Goal: Information Seeking & Learning: Learn about a topic

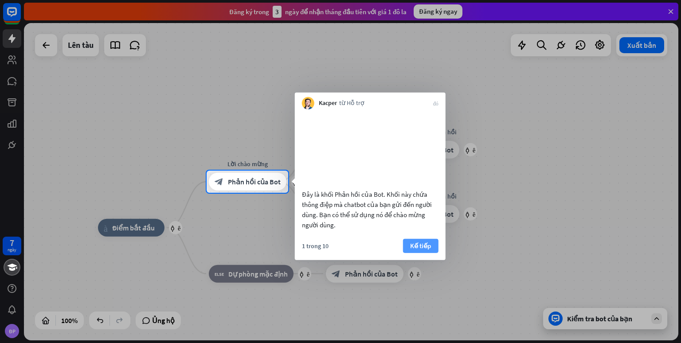
click at [427, 250] on font "Kế tiếp" at bounding box center [420, 245] width 21 height 8
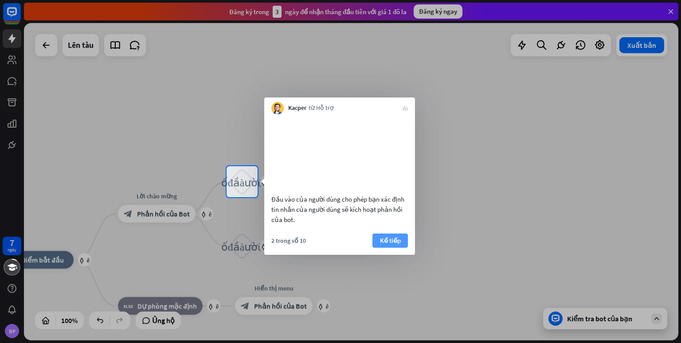
click at [395, 245] on font "Kế tiếp" at bounding box center [390, 240] width 21 height 8
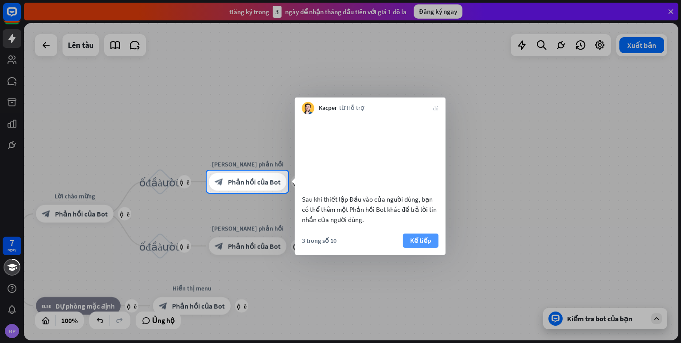
click at [410, 245] on font "Kế tiếp" at bounding box center [420, 240] width 21 height 8
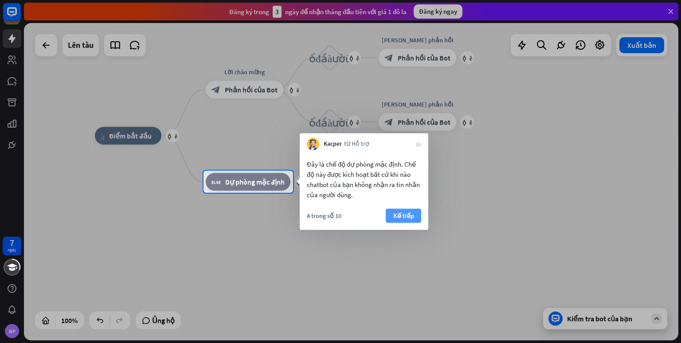
click at [398, 219] on font "Kế tiếp" at bounding box center [403, 215] width 21 height 8
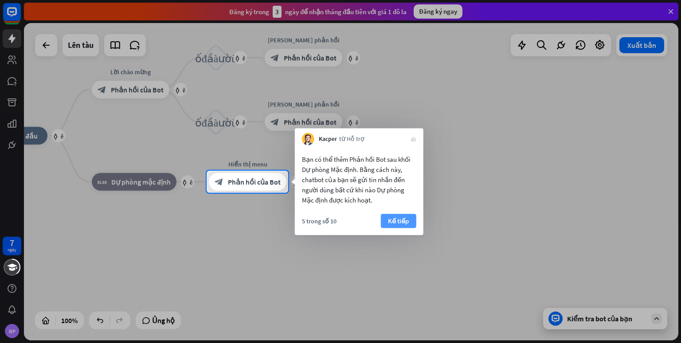
click at [399, 219] on font "Kế tiếp" at bounding box center [398, 221] width 21 height 8
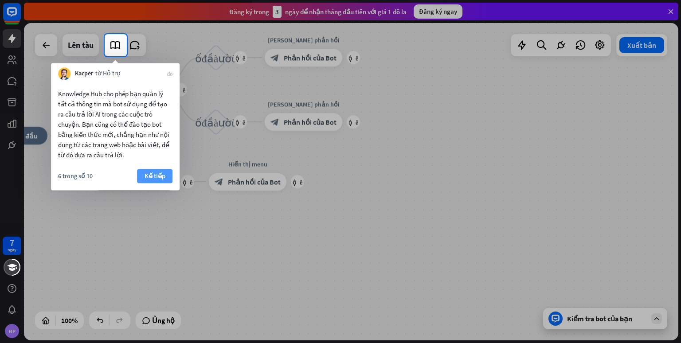
click at [158, 176] on font "Kế tiếp" at bounding box center [154, 176] width 21 height 8
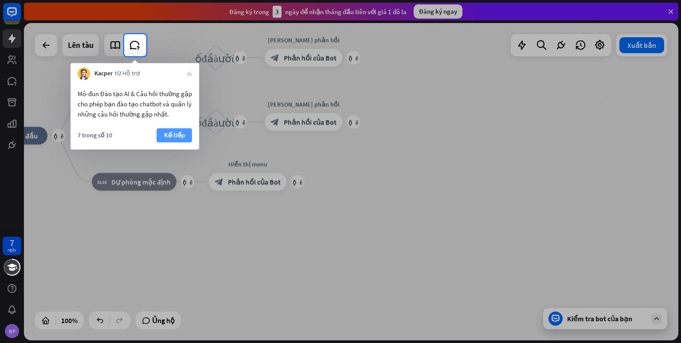
click at [179, 138] on font "Kế tiếp" at bounding box center [174, 135] width 21 height 8
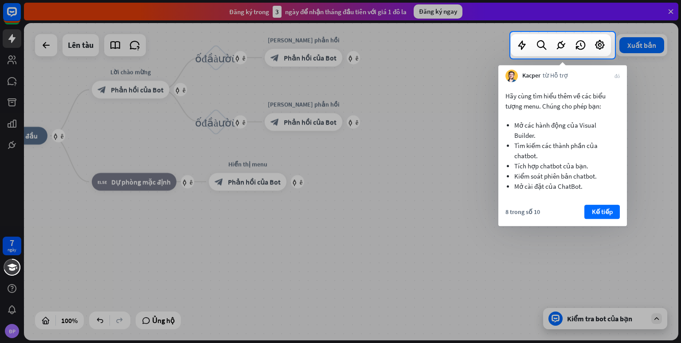
click at [606, 219] on div "8 trong số 10 Kế tiếp" at bounding box center [562, 215] width 129 height 21
click at [601, 210] on font "Kế tiếp" at bounding box center [602, 211] width 21 height 8
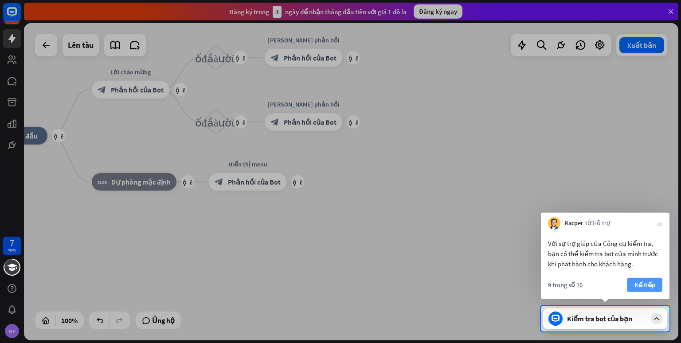
click at [640, 284] on font "Kế tiếp" at bounding box center [644, 285] width 21 height 8
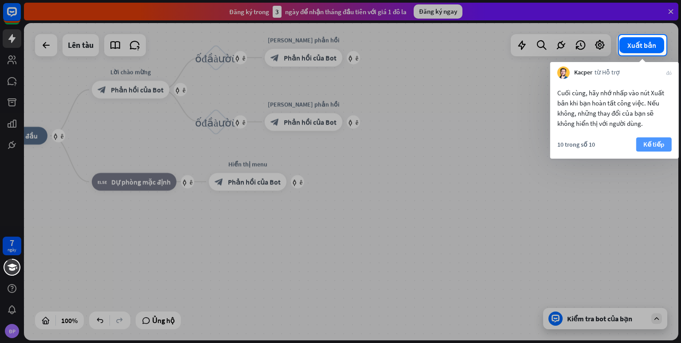
click at [661, 145] on font "Kế tiếp" at bounding box center [653, 144] width 21 height 8
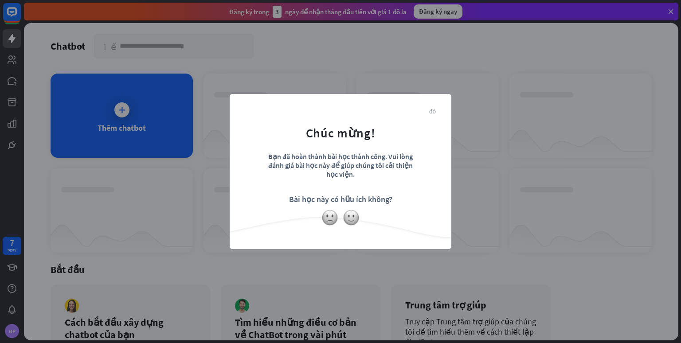
click at [431, 109] on font "đóng" at bounding box center [432, 110] width 7 height 7
